Goal: Check status: Check status

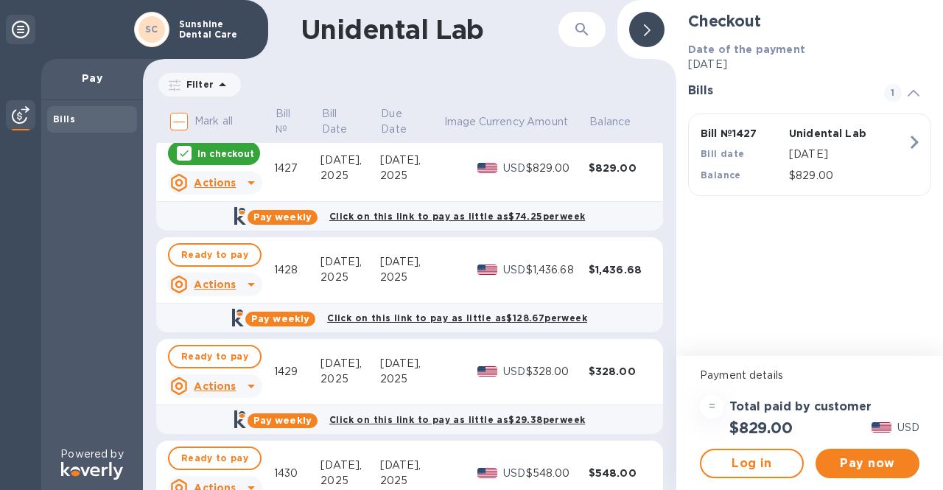
scroll to position [7, 0]
click at [249, 282] on icon at bounding box center [251, 285] width 18 height 18
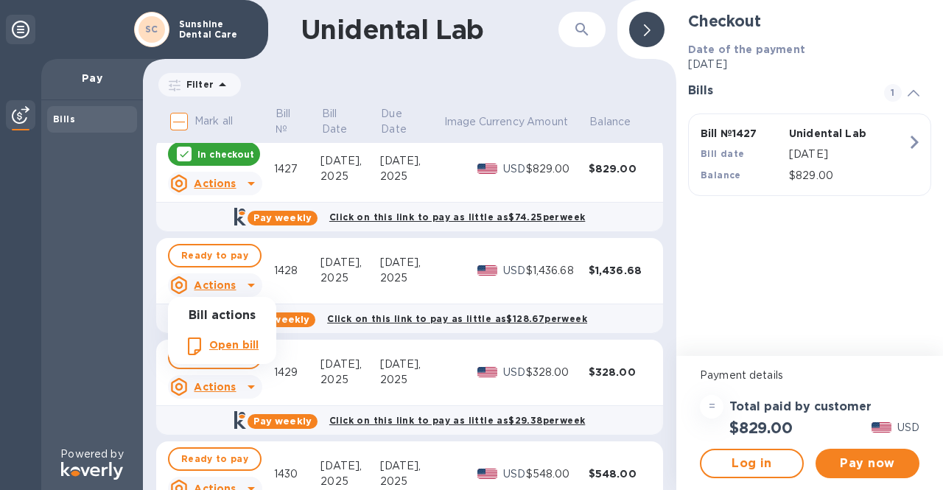
click at [249, 282] on div at bounding box center [471, 245] width 943 height 490
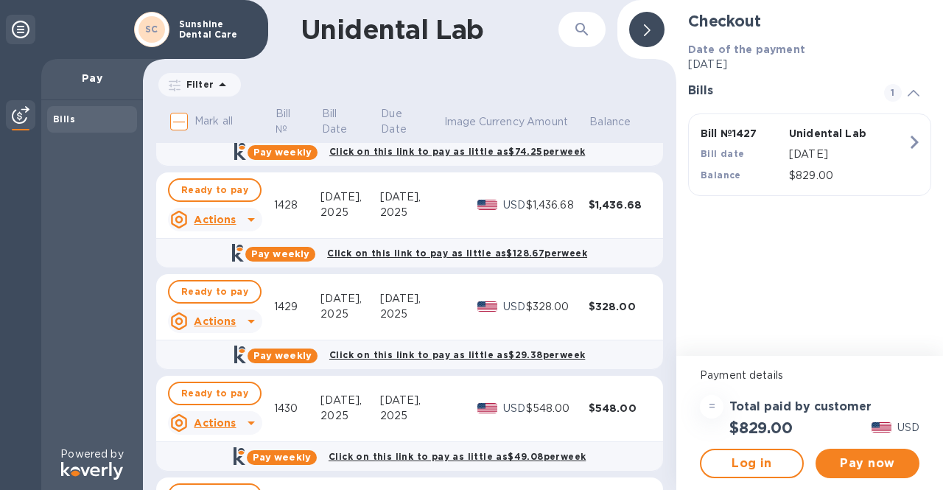
scroll to position [0, 0]
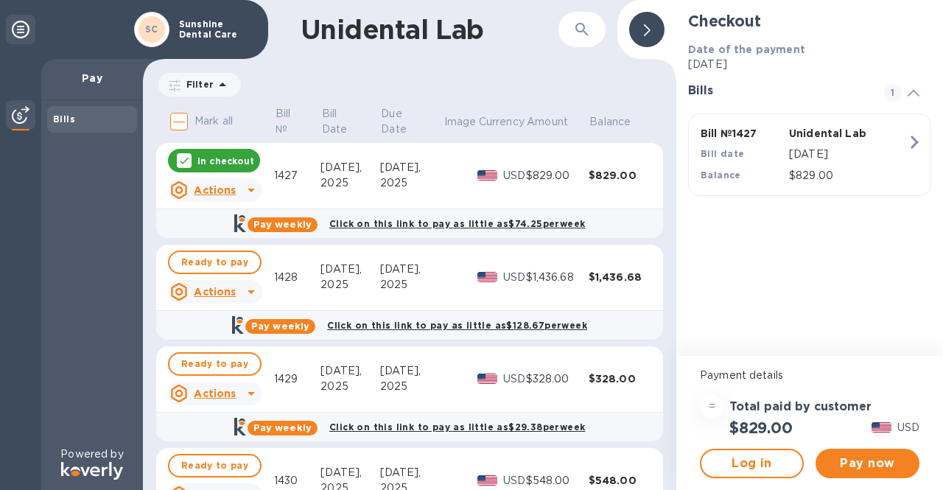
click at [215, 189] on u "Actions" at bounding box center [215, 190] width 42 height 12
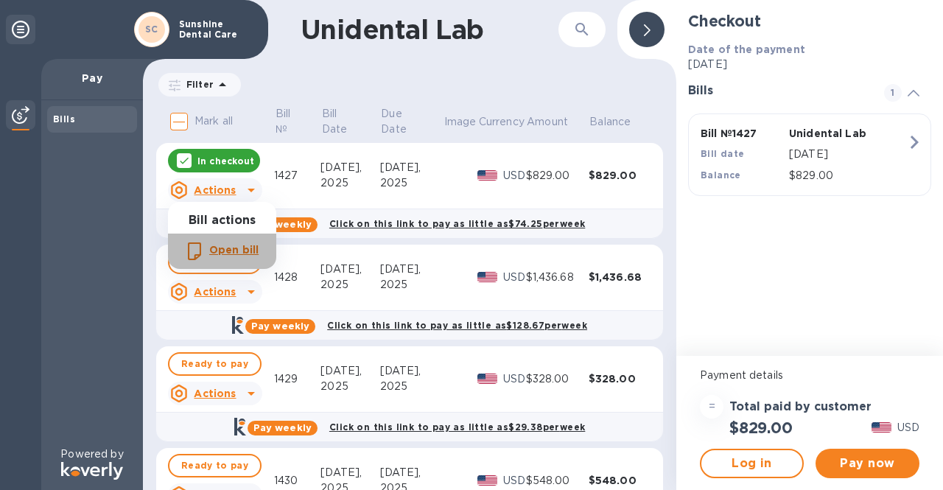
click at [233, 253] on b "Open bill" at bounding box center [233, 250] width 49 height 12
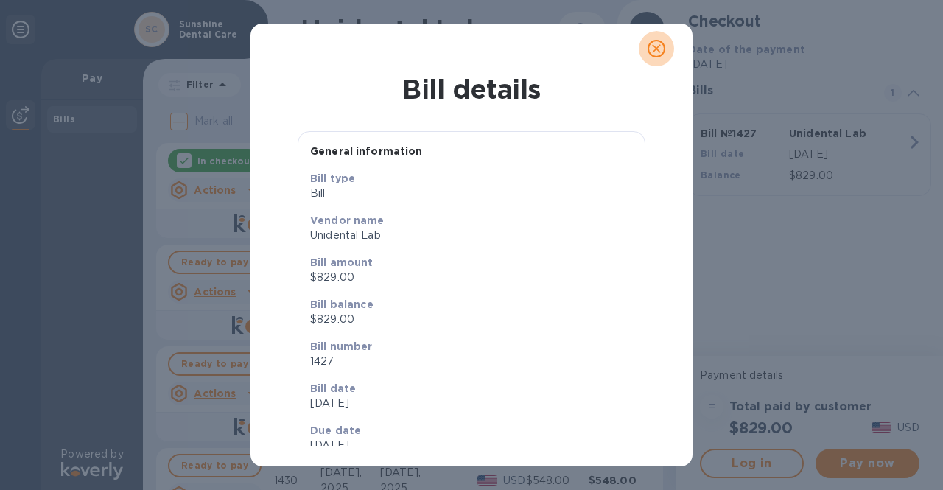
click at [656, 46] on icon "close" at bounding box center [656, 48] width 15 height 15
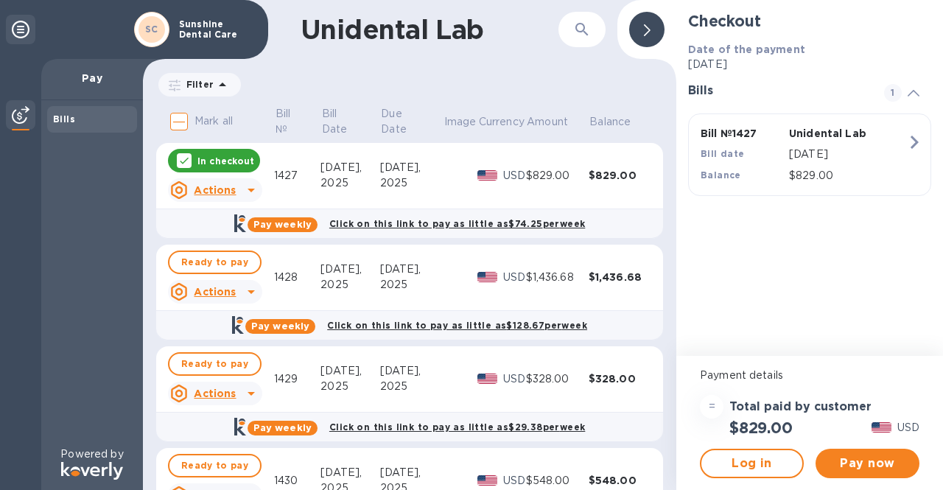
click at [250, 186] on icon at bounding box center [251, 190] width 18 height 18
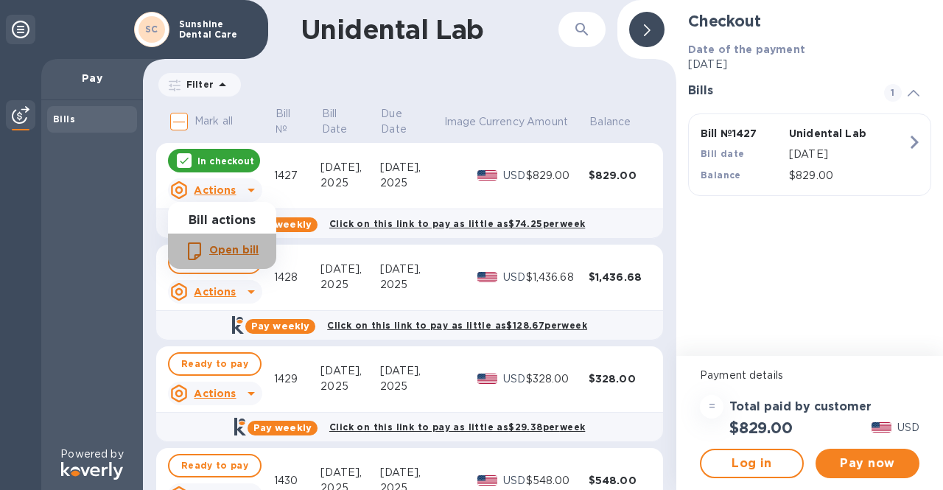
click at [211, 245] on b "Open bill" at bounding box center [233, 250] width 49 height 12
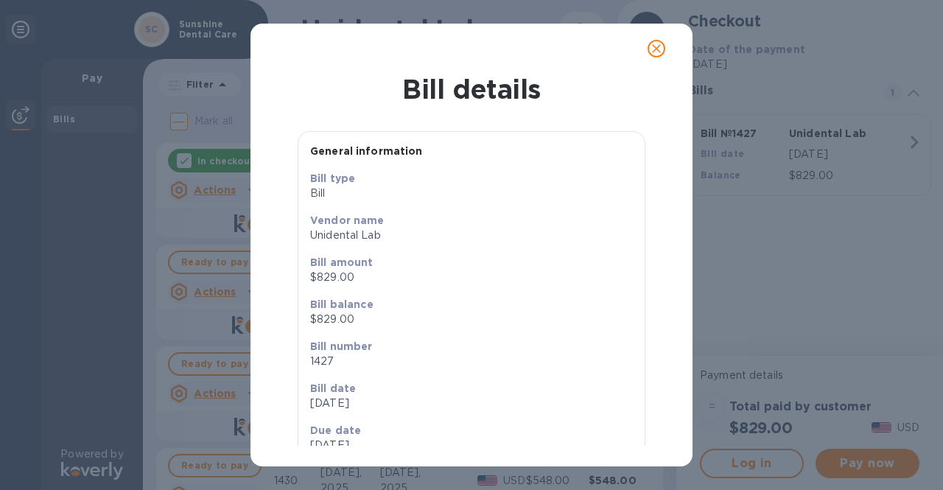
scroll to position [35, 0]
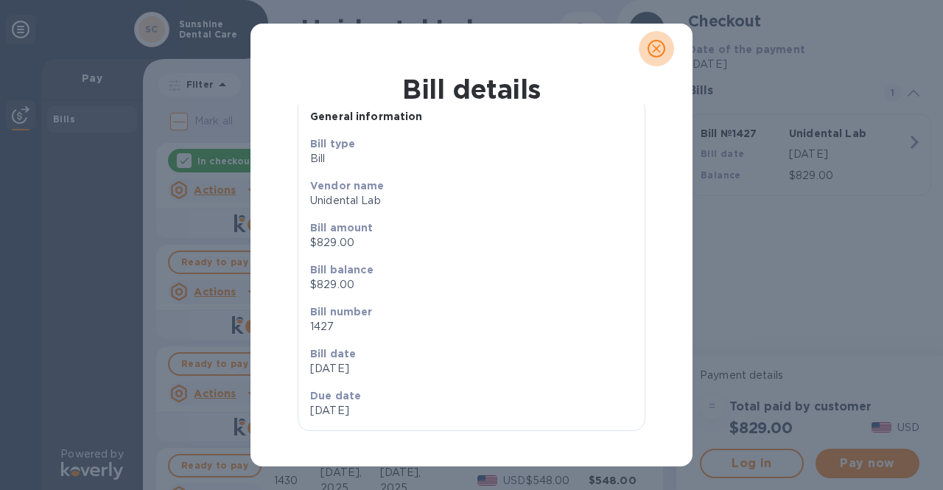
click at [655, 52] on icon "close" at bounding box center [656, 48] width 15 height 15
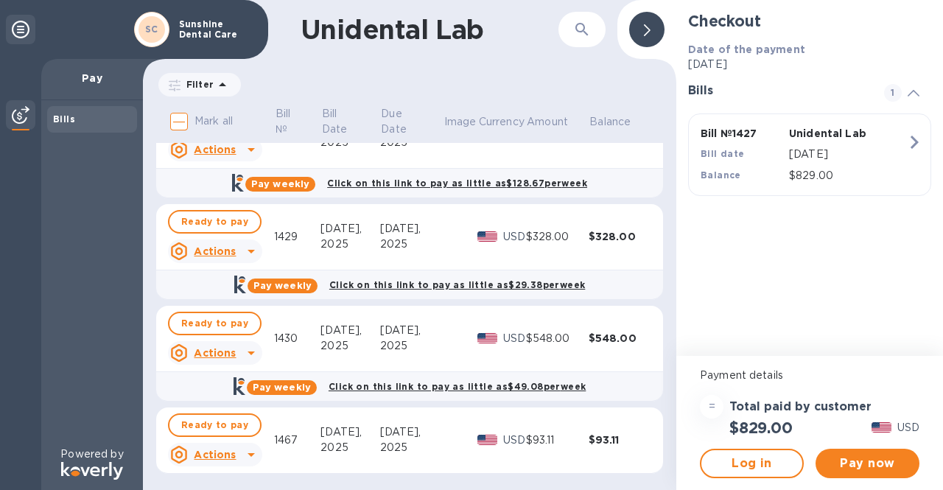
scroll to position [144, 0]
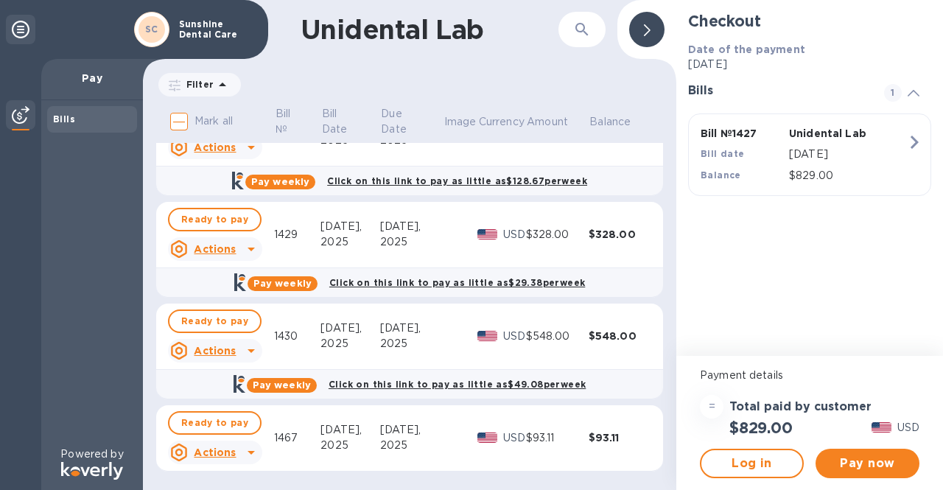
click at [211, 451] on u "Actions" at bounding box center [215, 452] width 42 height 12
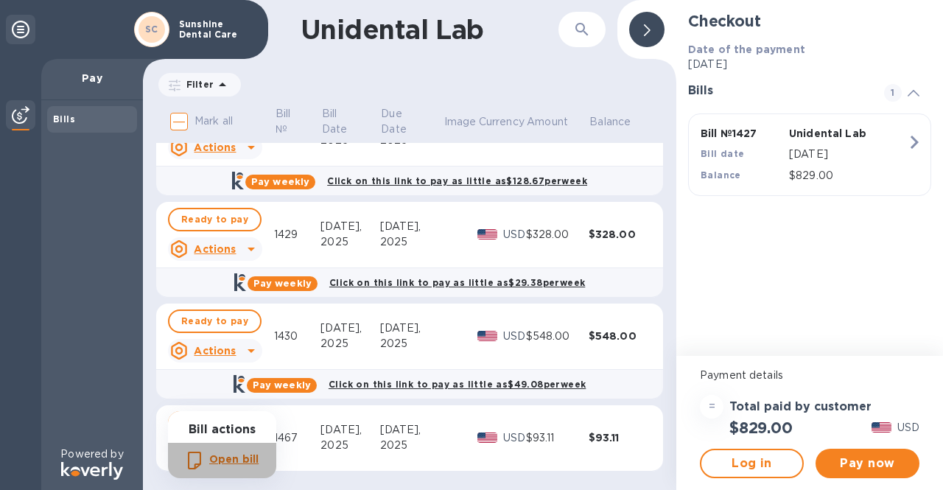
click at [222, 460] on b "Open bill" at bounding box center [233, 459] width 49 height 12
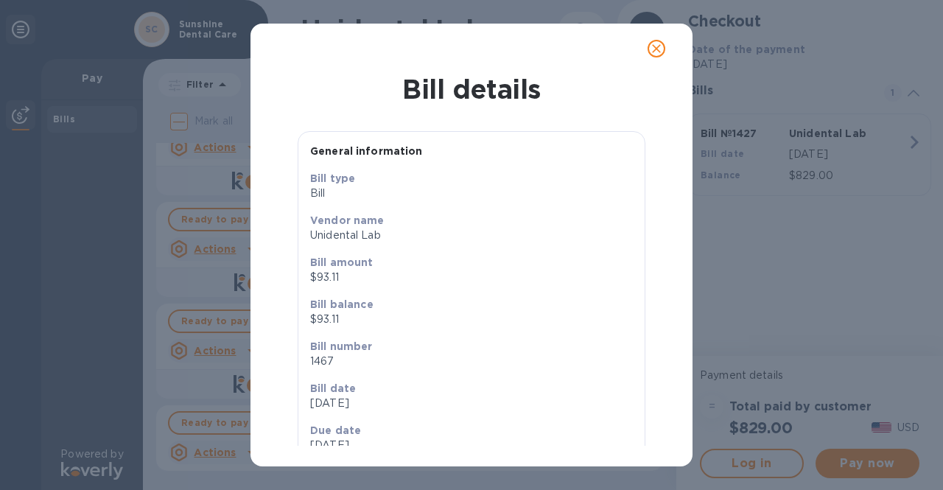
scroll to position [35, 0]
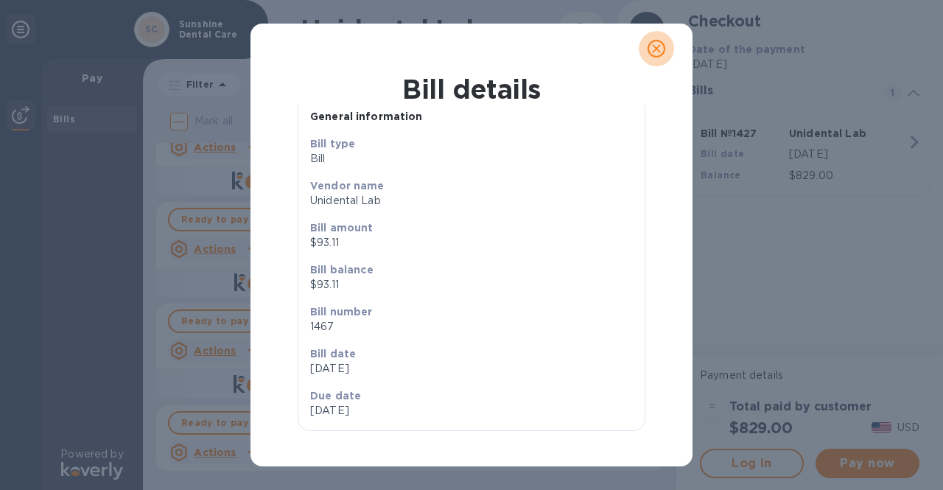
click at [658, 46] on icon "close" at bounding box center [656, 48] width 15 height 15
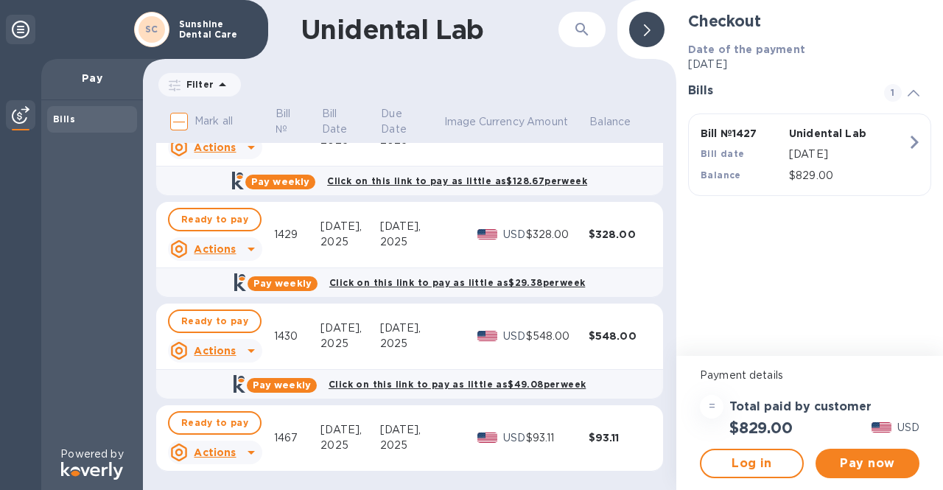
scroll to position [4, 0]
